Goal: Information Seeking & Learning: Learn about a topic

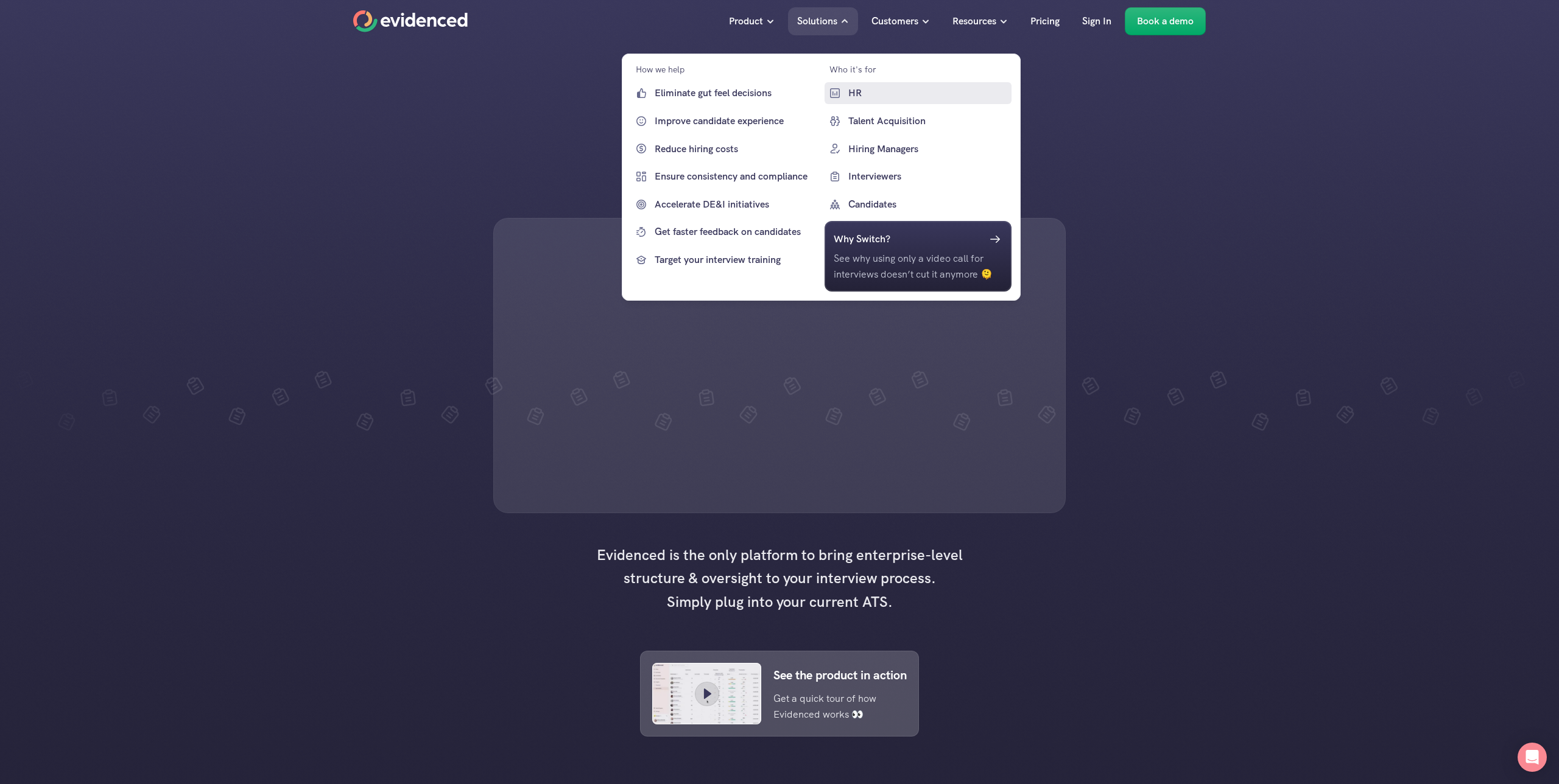
click at [863, 97] on p "HR" at bounding box center [928, 93] width 161 height 16
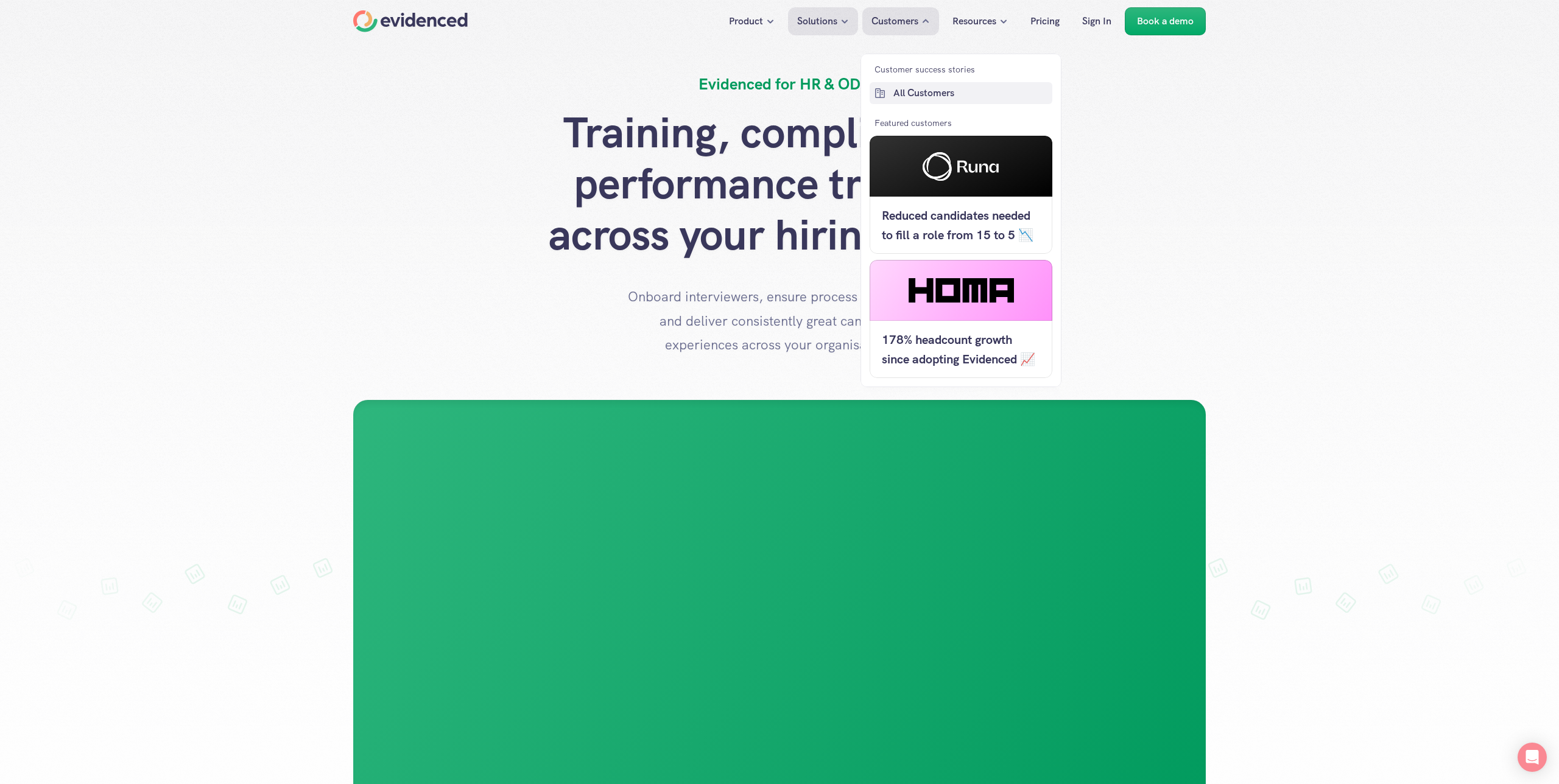
click at [936, 86] on p "All Customers" at bounding box center [971, 93] width 156 height 16
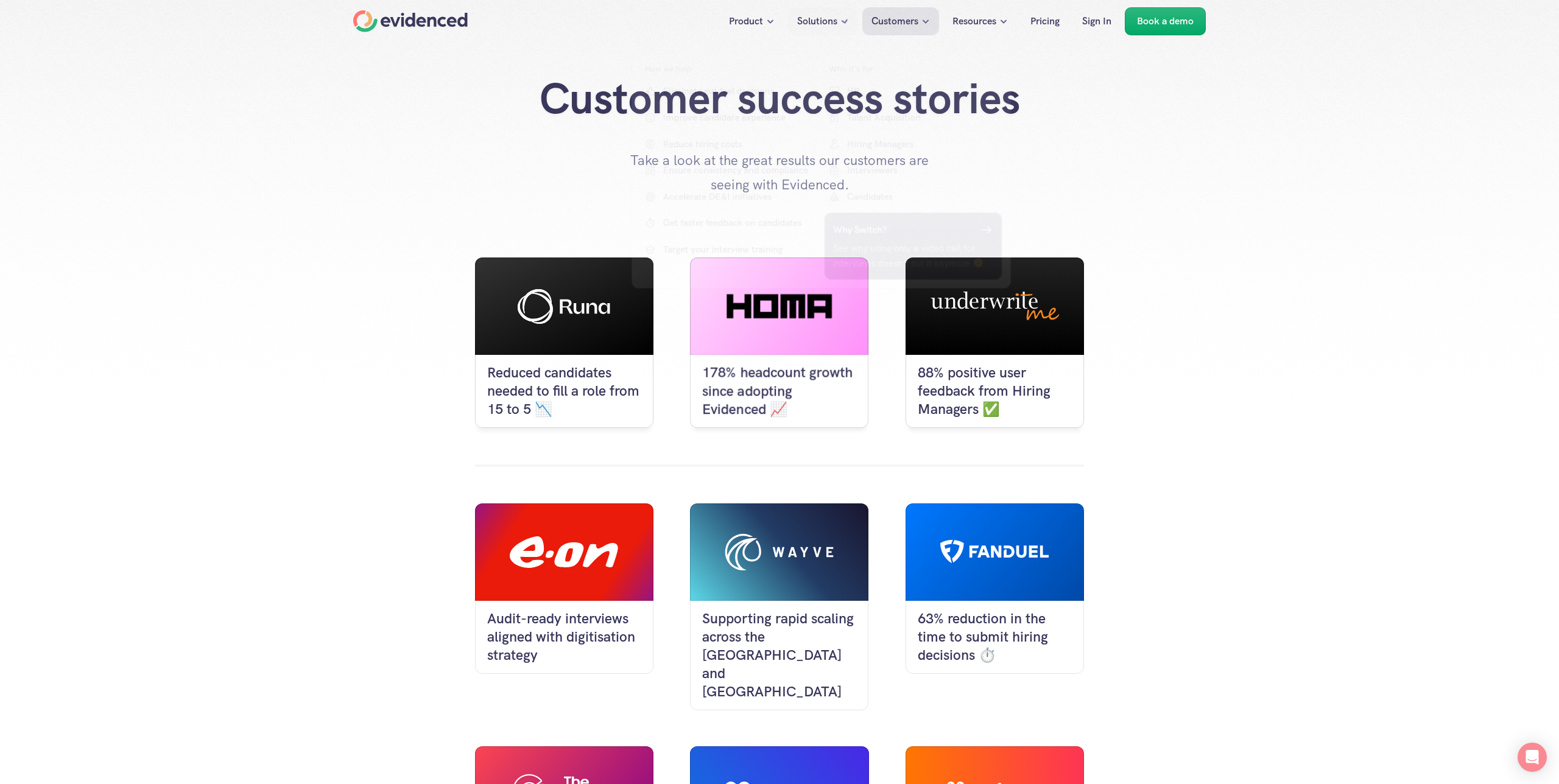
click at [1169, 188] on div "Customer success stories Take a look at the great results our customers are see…" at bounding box center [779, 134] width 1540 height 124
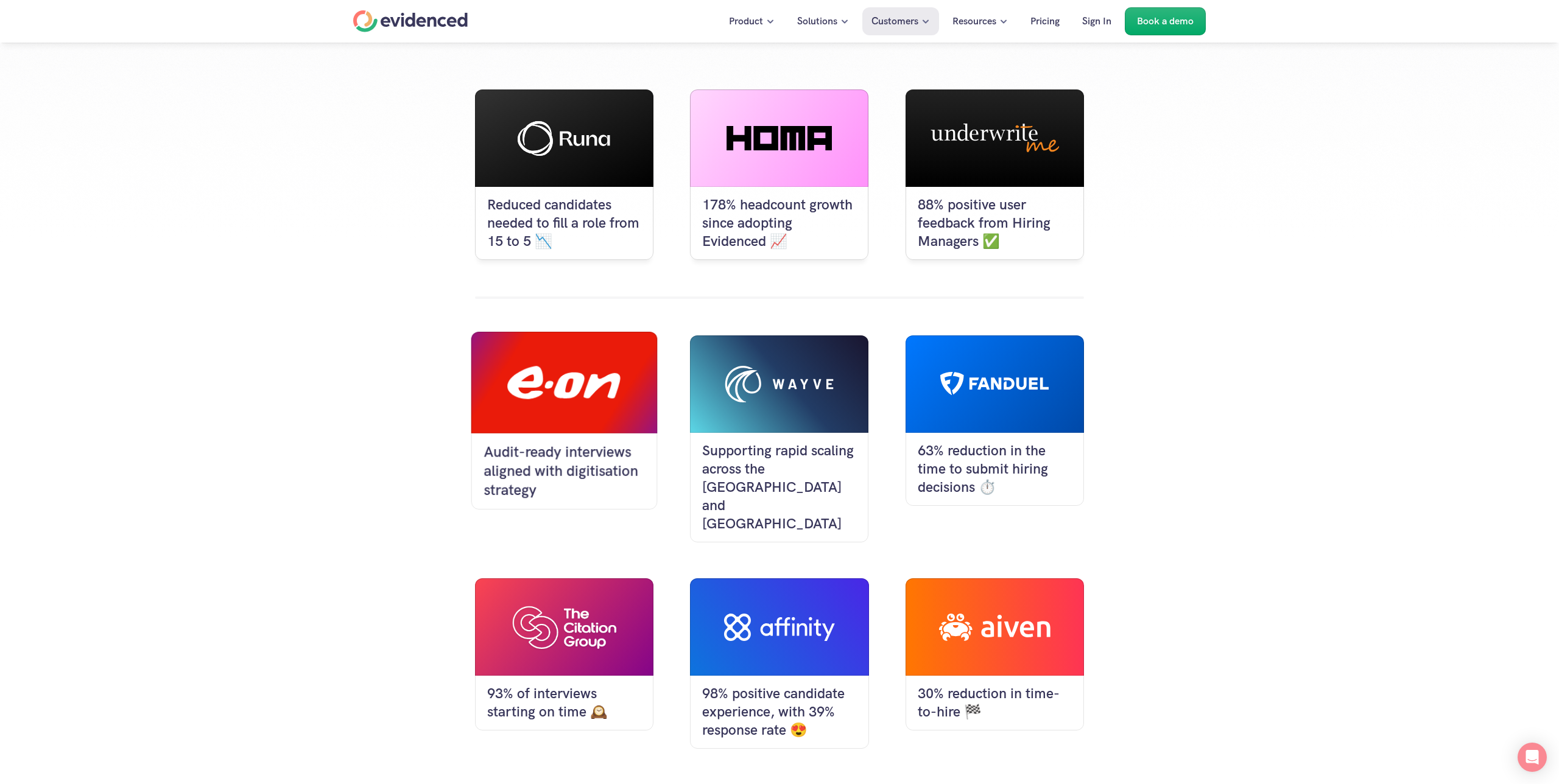
scroll to position [188, 0]
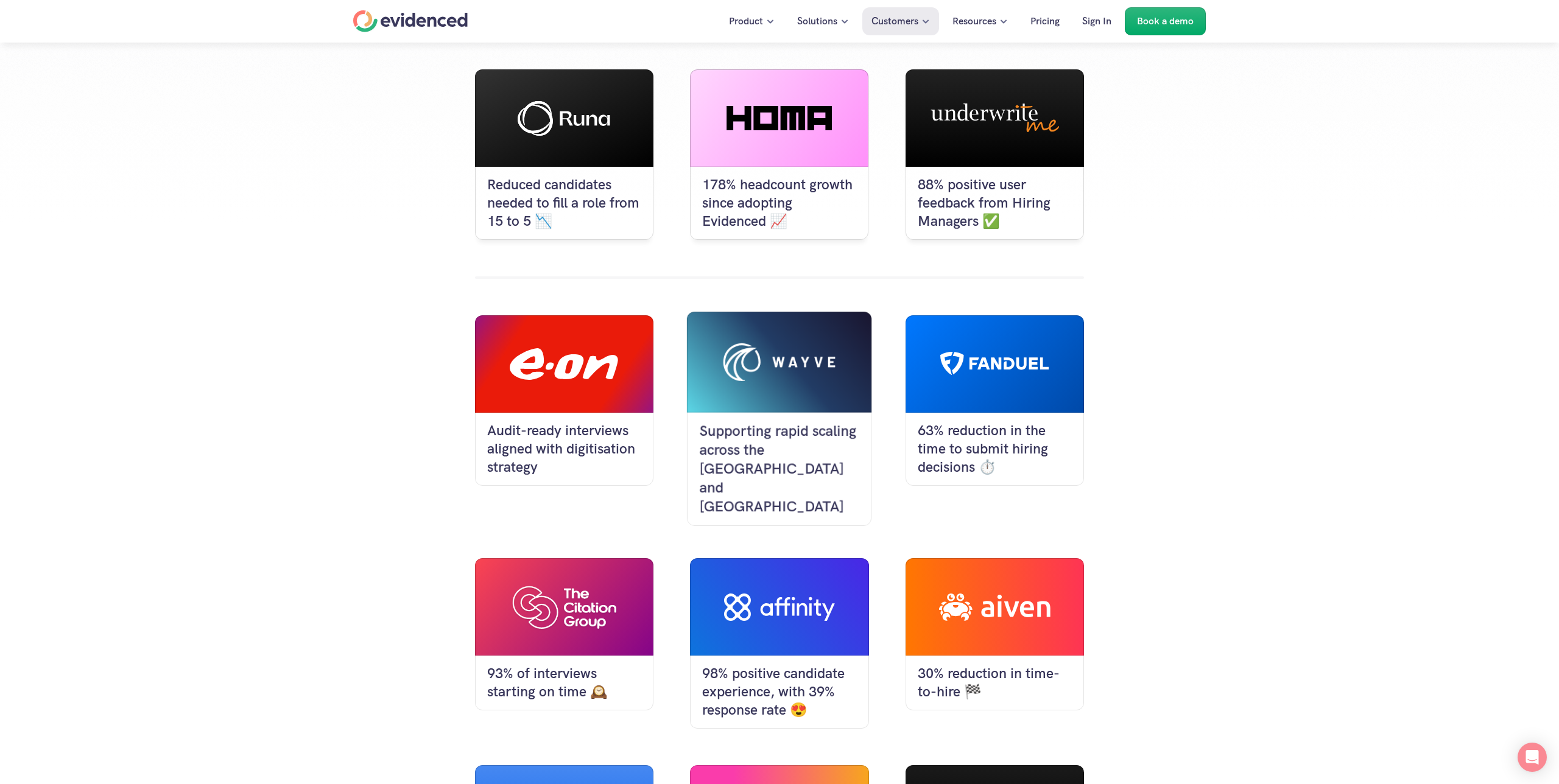
click at [831, 375] on div at bounding box center [779, 362] width 113 height 38
click at [1000, 408] on div at bounding box center [995, 364] width 178 height 97
click at [1006, 351] on div at bounding box center [995, 364] width 178 height 97
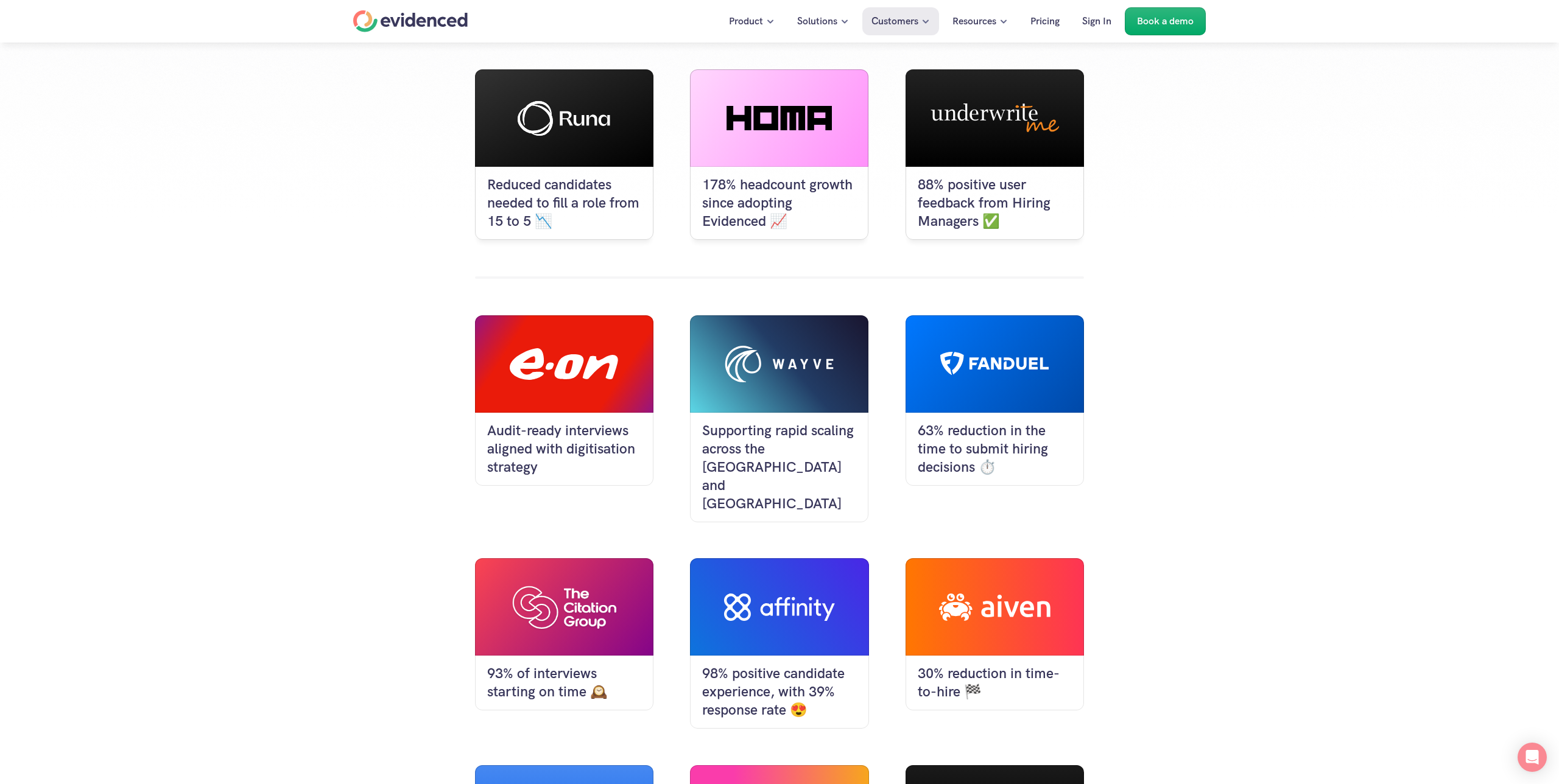
click at [1040, 605] on div at bounding box center [995, 607] width 178 height 97
click at [782, 617] on div at bounding box center [779, 607] width 178 height 97
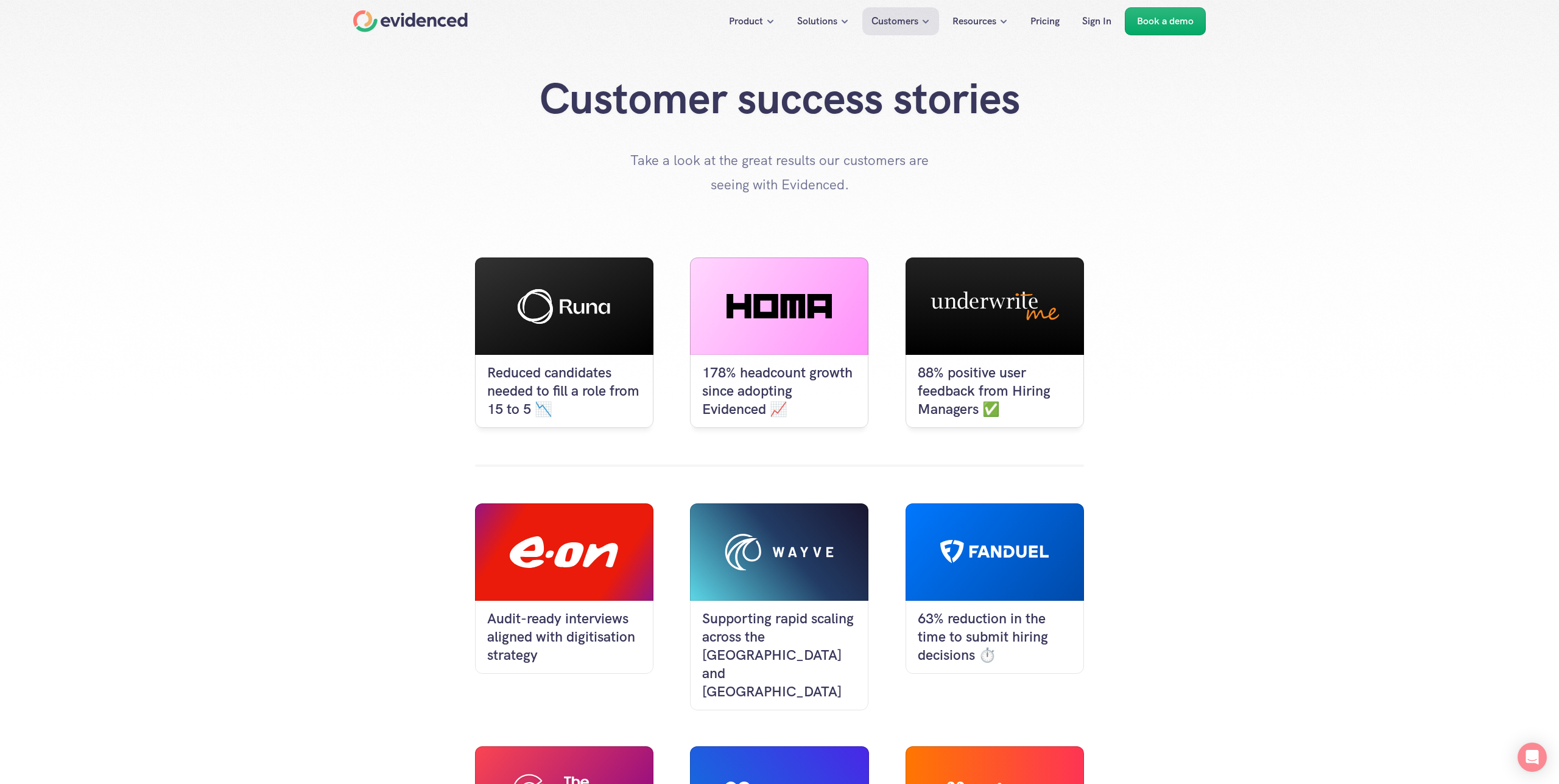
click at [312, 173] on div "Customer success stories Take a look at the great results our customers are see…" at bounding box center [779, 134] width 1540 height 124
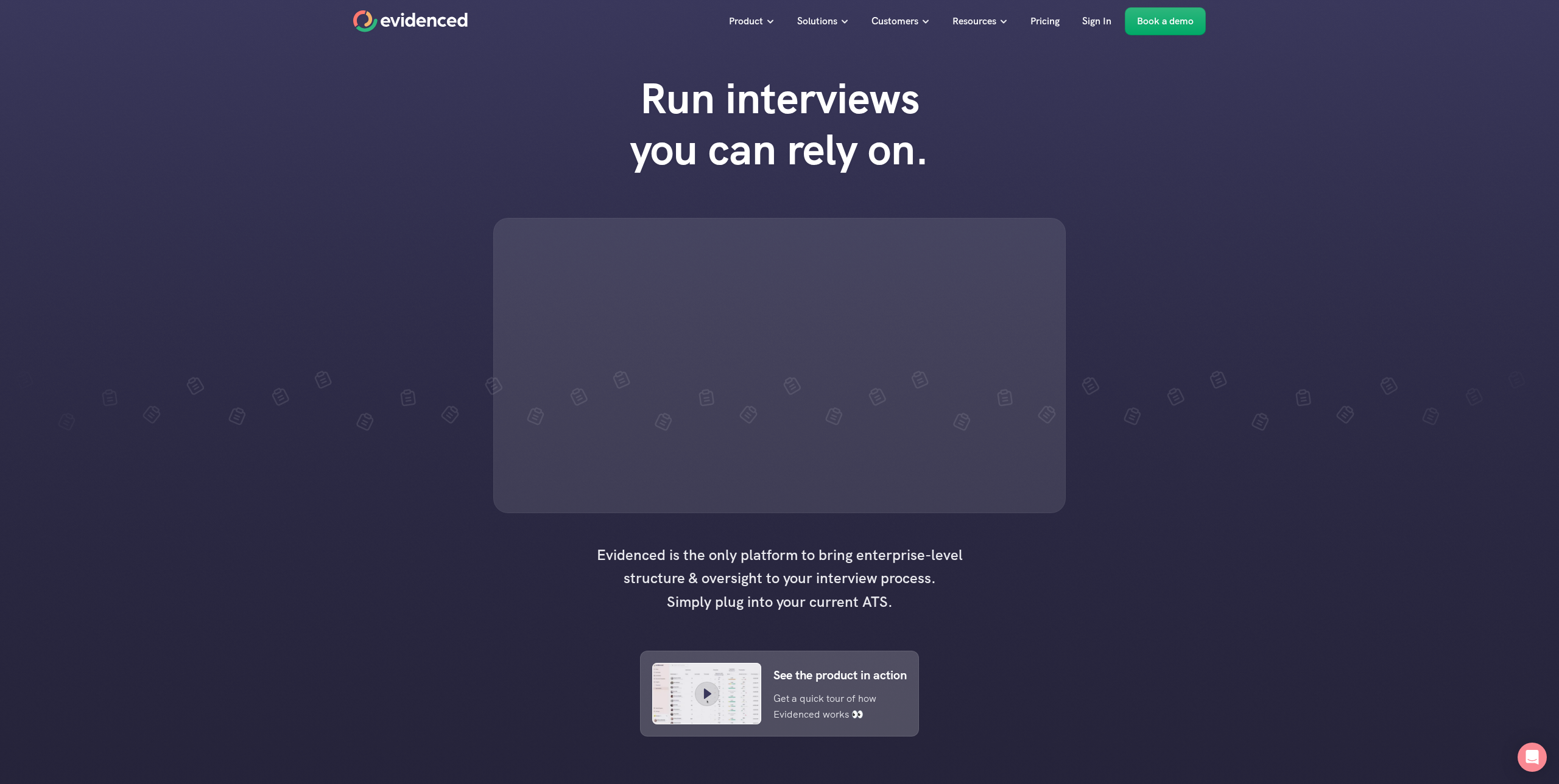
click at [1315, 338] on div "Run interviews you can rely on." at bounding box center [780, 293] width 1559 height 464
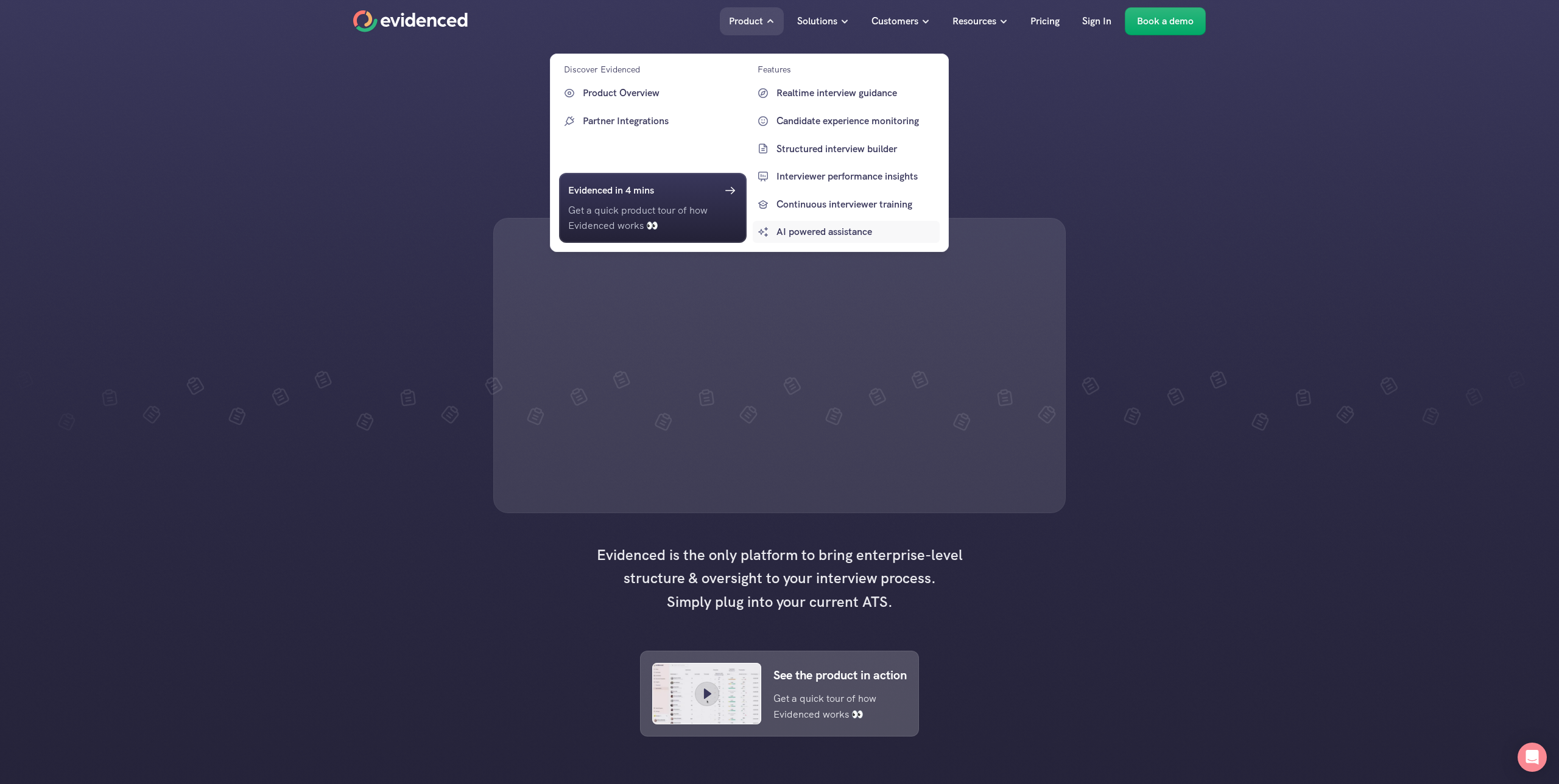
click at [832, 231] on p "AI powered assistance" at bounding box center [856, 232] width 161 height 16
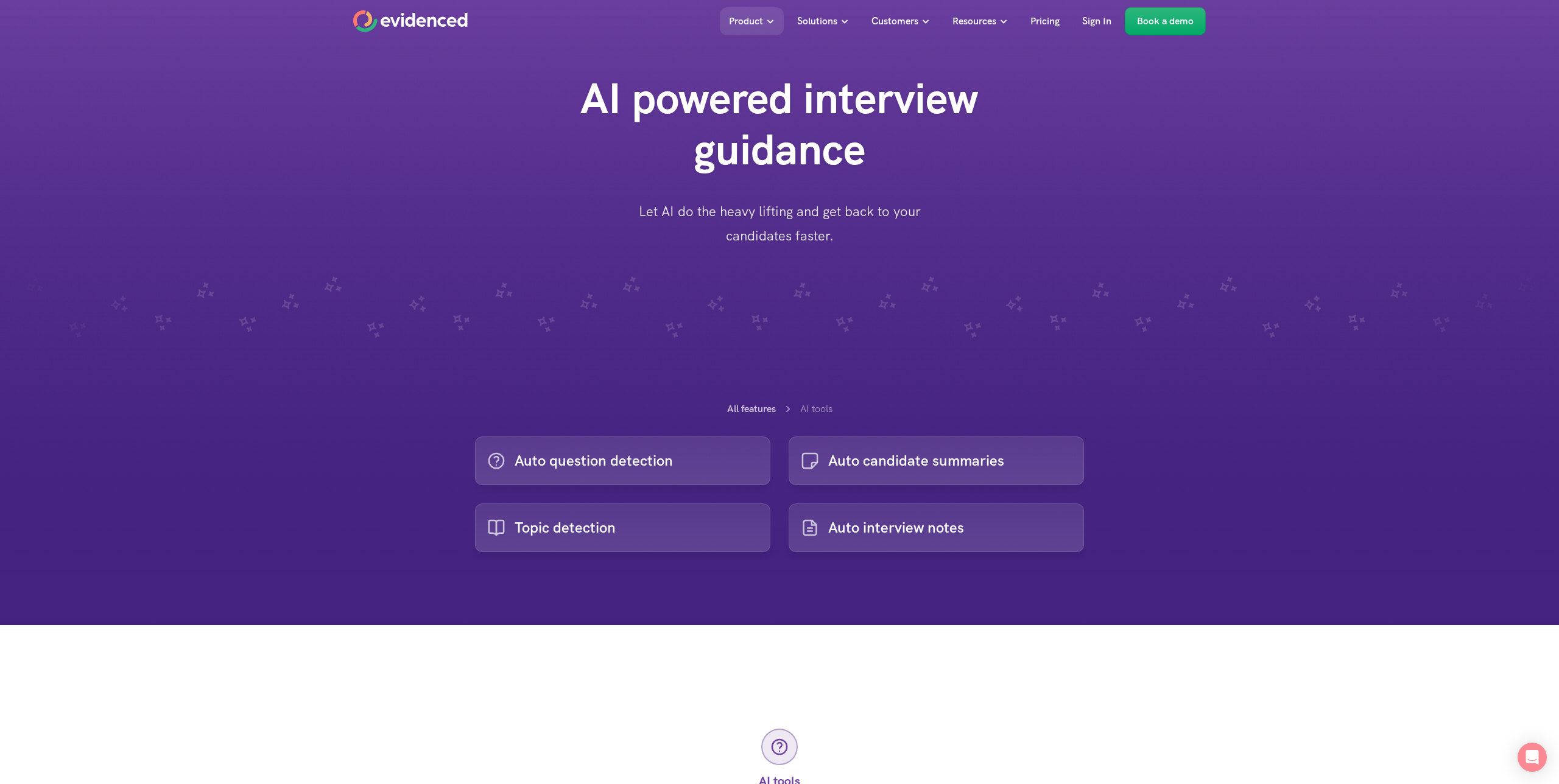
click at [1255, 581] on div at bounding box center [780, 312] width 1559 height 625
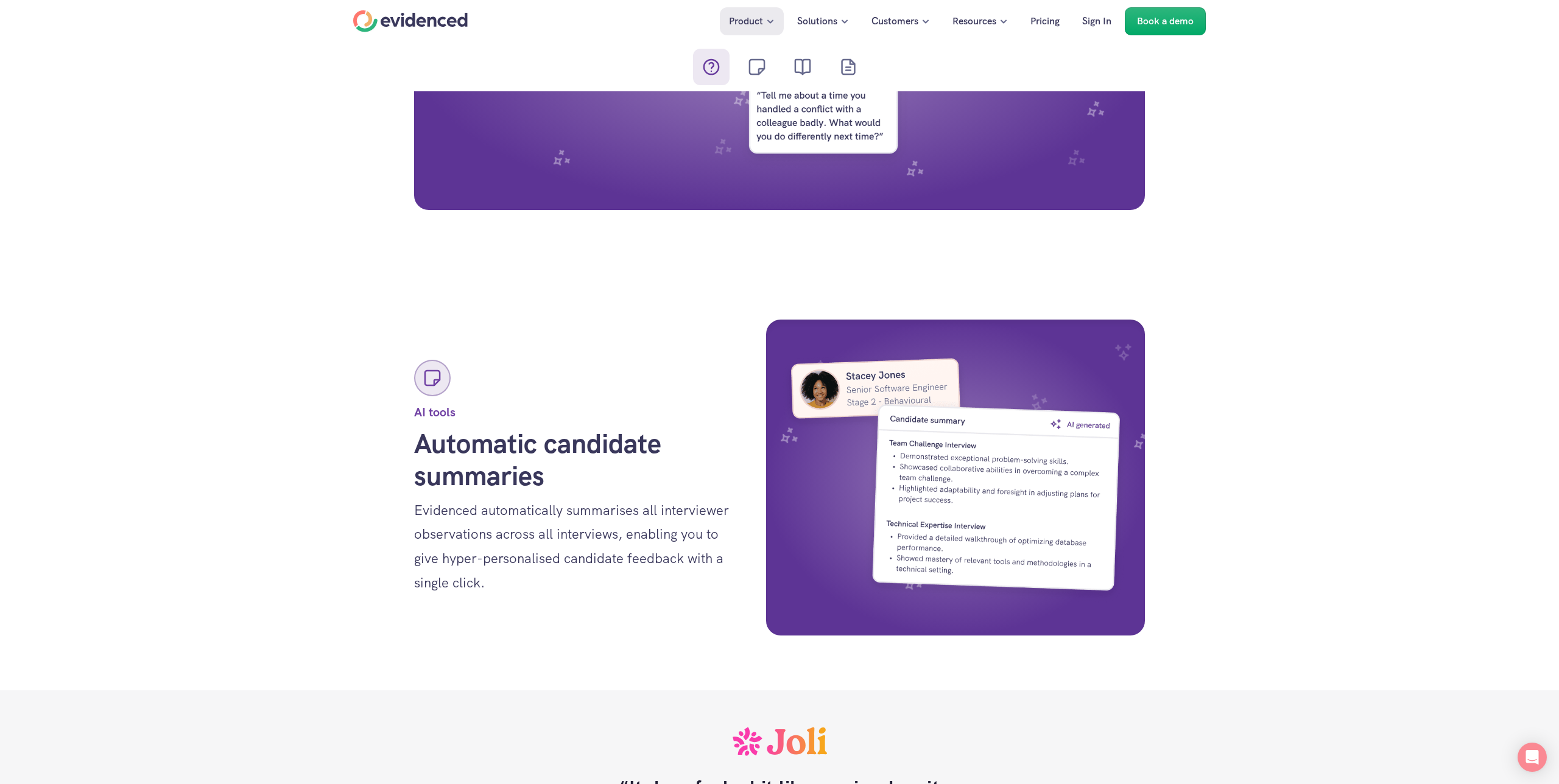
scroll to position [1163, 0]
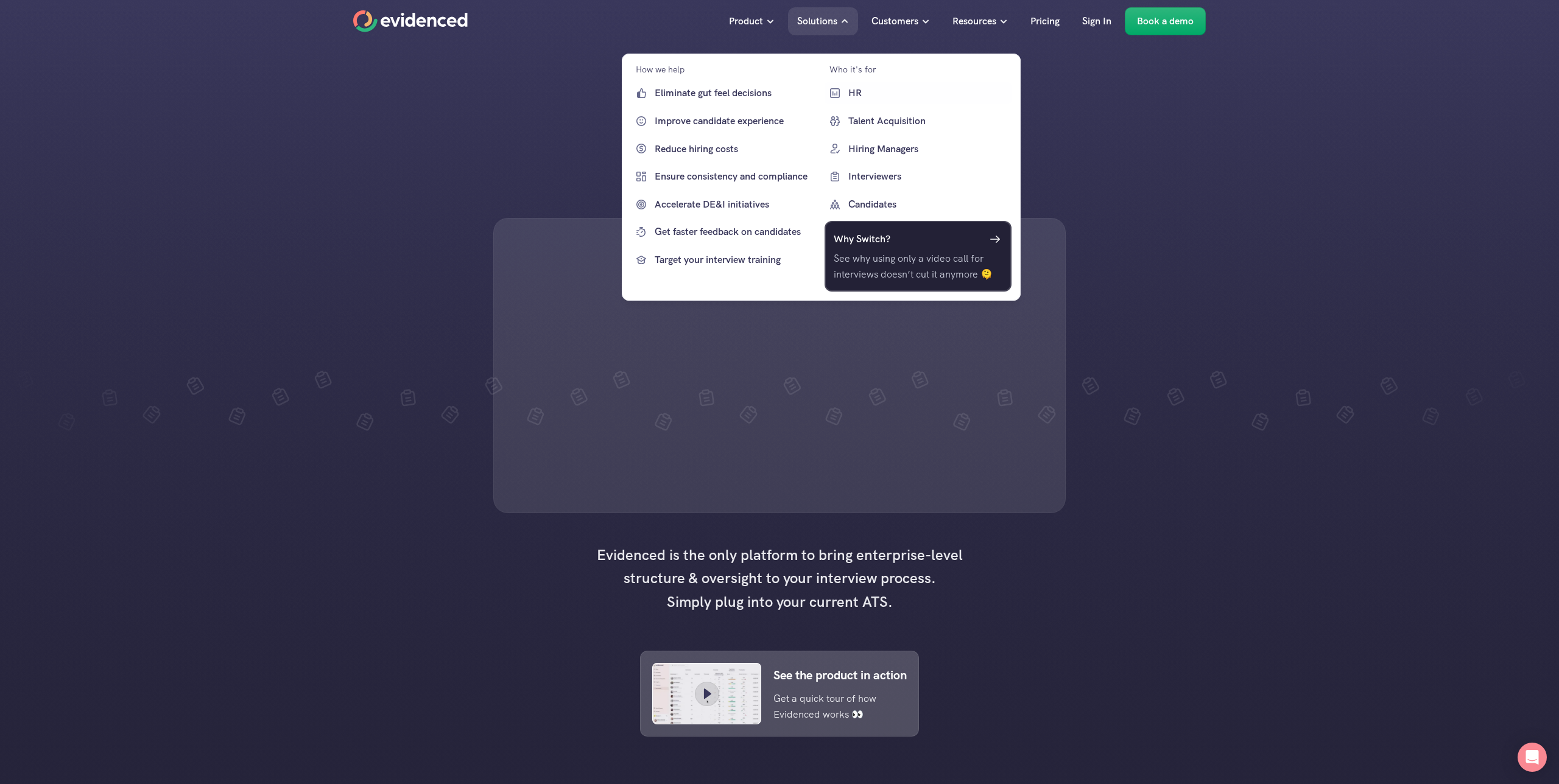
click at [918, 269] on p "See why using only a video call for interviews doesn’t cut it anymore 🫠" at bounding box center [917, 266] width 169 height 31
